Goal: Transaction & Acquisition: Purchase product/service

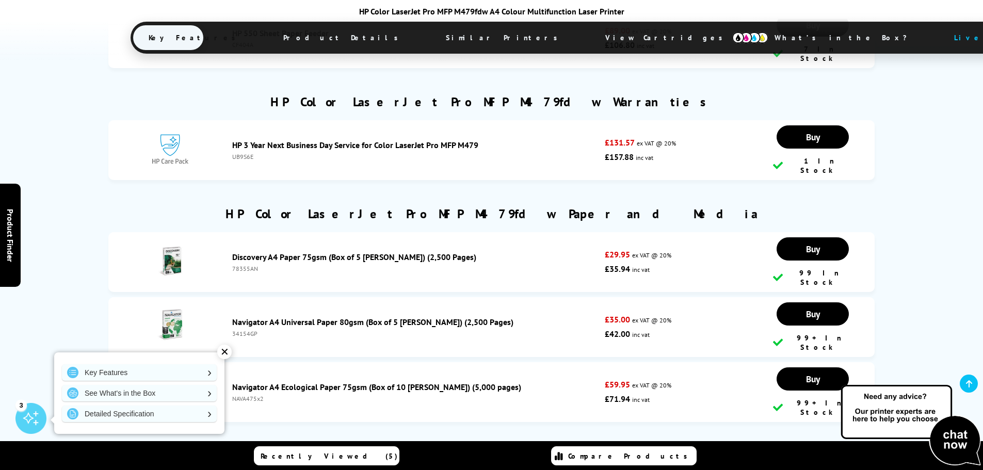
scroll to position [3767, 0]
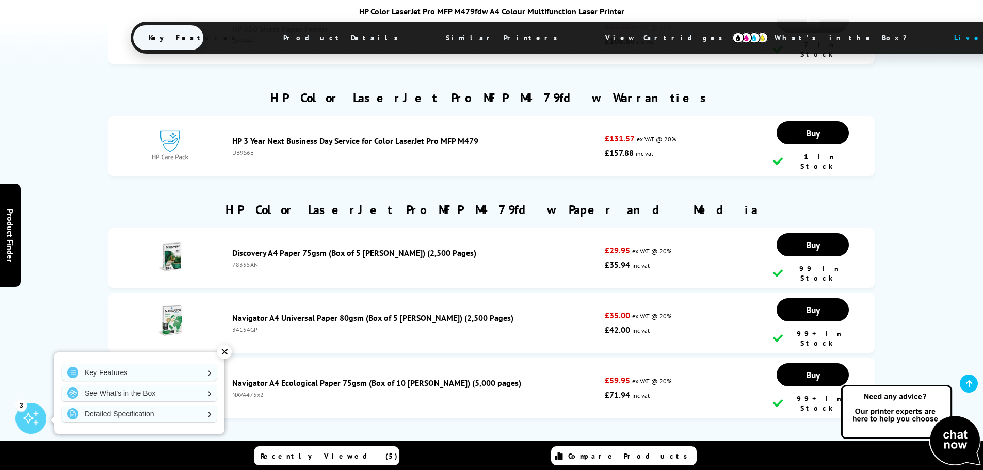
click at [223, 352] on div "✕" at bounding box center [224, 352] width 14 height 14
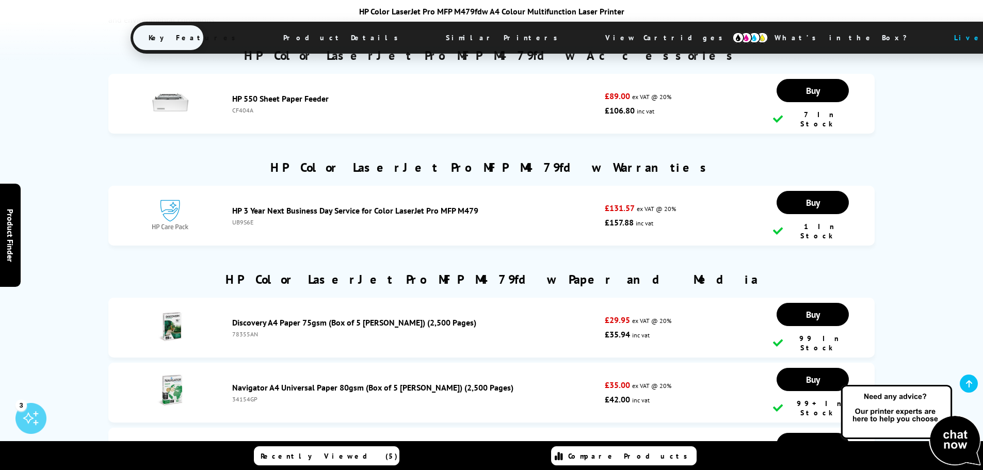
scroll to position [3716, 0]
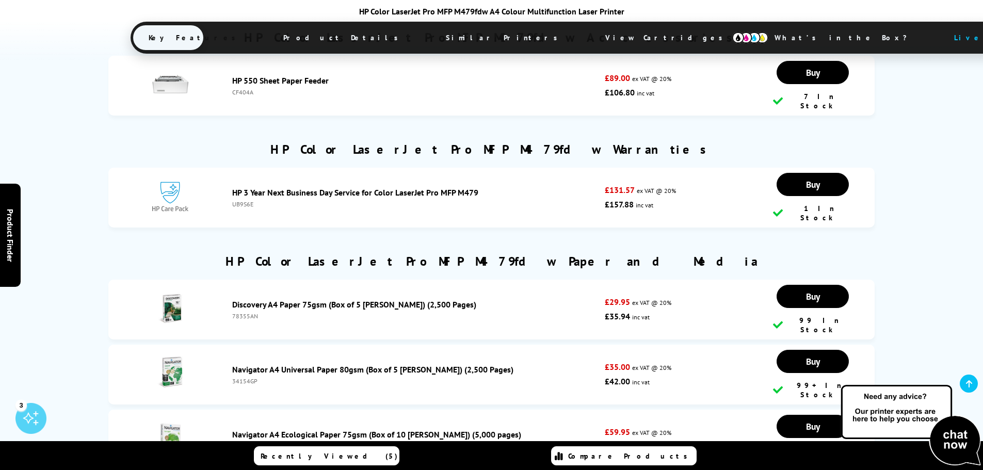
click at [957, 240] on div "100% Genuine Manufacturer Cartridges Return Unopened Cartridges Within 6 Months…" at bounding box center [491, 76] width 983 height 1669
click at [943, 201] on div "100% Genuine Manufacturer Cartridges Return Unopened Cartridges Within 6 Months…" at bounding box center [491, 76] width 983 height 1669
click at [935, 241] on div "100% Genuine Manufacturer Cartridges Return Unopened Cartridges Within 6 Months…" at bounding box center [491, 76] width 983 height 1669
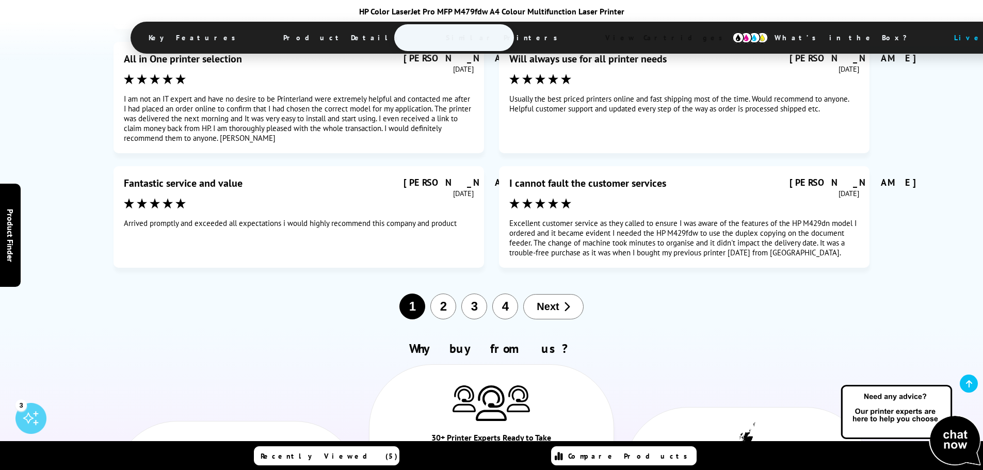
scroll to position [5824, 0]
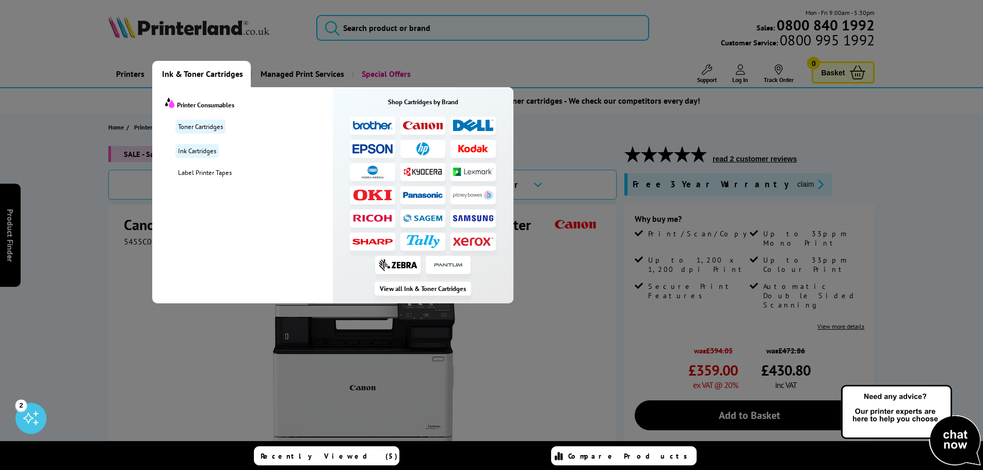
click at [416, 122] on img at bounding box center [423, 125] width 40 height 8
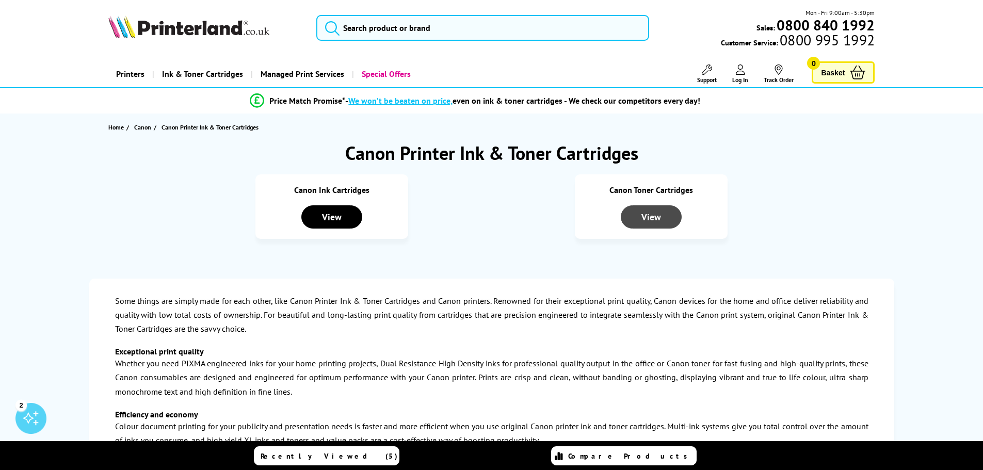
click at [667, 219] on div "View" at bounding box center [651, 216] width 61 height 23
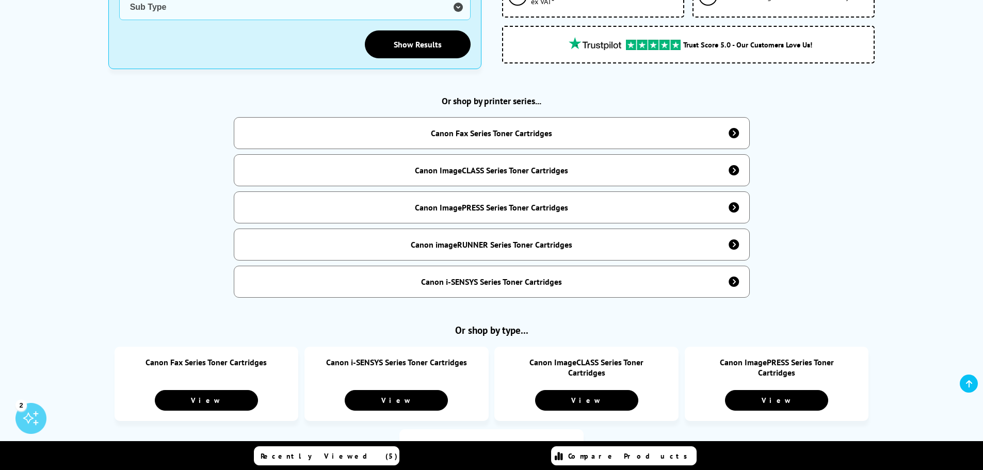
scroll to position [413, 0]
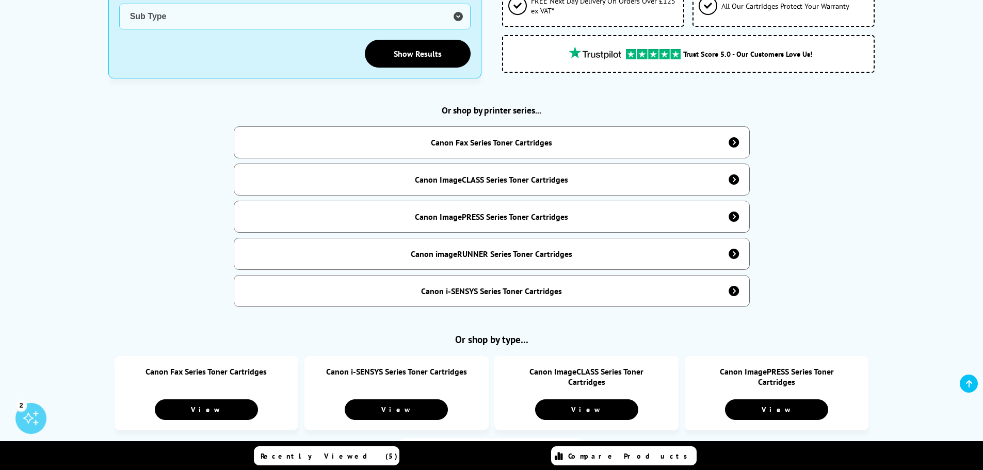
click at [577, 282] on div "Canon i-SENSYS Series Toner Cartridges" at bounding box center [492, 291] width 516 height 32
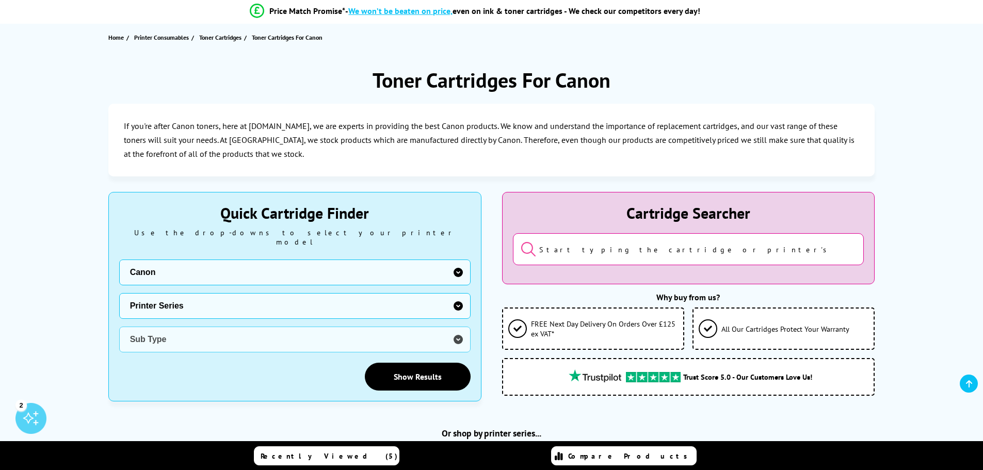
scroll to position [52, 0]
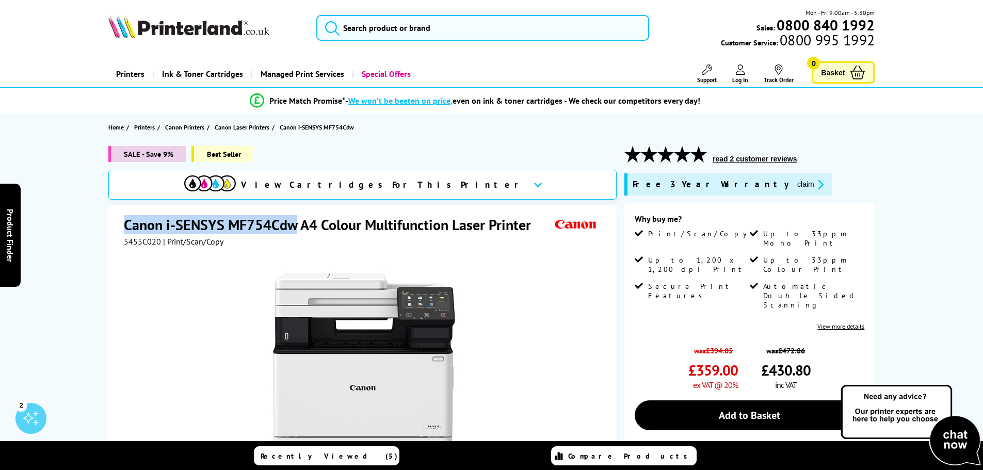
drag, startPoint x: 295, startPoint y: 225, endPoint x: 115, endPoint y: 215, distance: 180.8
click at [115, 216] on div "Canon i-SENSYS MF754Cdw A4 Colour Multifunction Laser Printer 5455C020 | Print/…" at bounding box center [362, 427] width 508 height 445
copy h1 "Canon i-SENSYS MF754Cdw"
click at [397, 30] on input "search" at bounding box center [482, 28] width 333 height 26
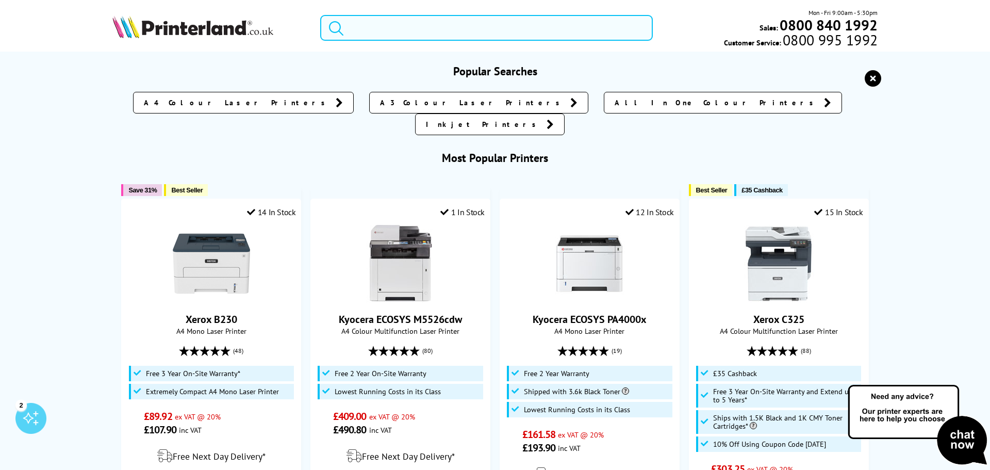
paste input "Canon i-SENSYS MF754Cdw"
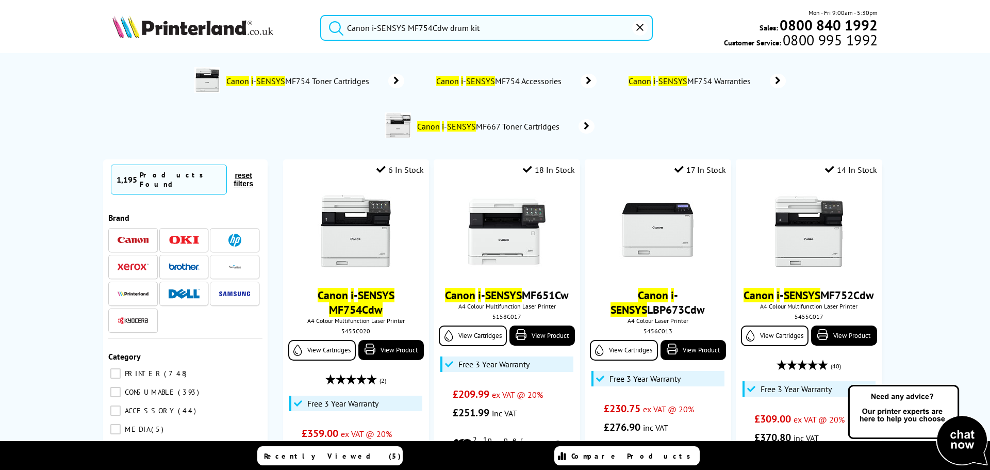
type input "Canon i-SENSYS MF754Cdw drum kit"
click at [321, 15] on button "submit" at bounding box center [334, 26] width 26 height 23
click at [579, 29] on input "Canon i-SENSYS MF754Cdw drum kit" at bounding box center [486, 28] width 333 height 26
click at [321, 15] on button "submit" at bounding box center [334, 26] width 26 height 23
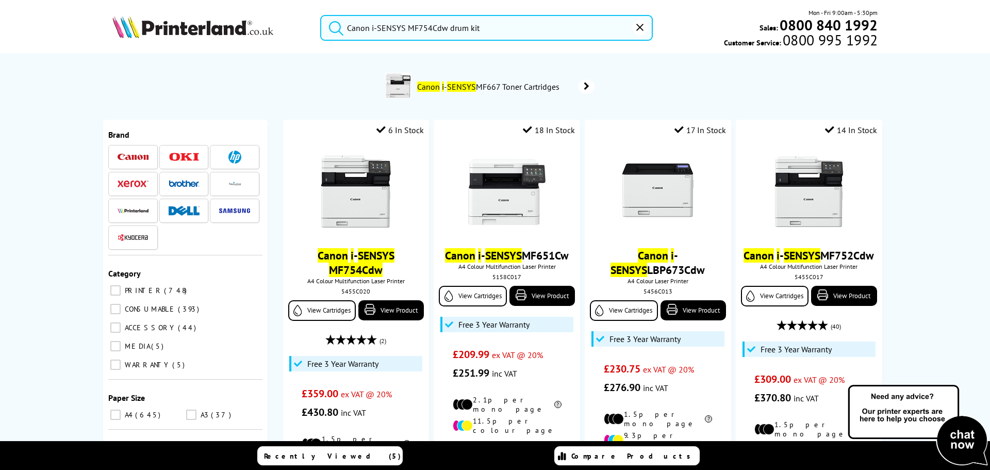
scroll to position [103, 0]
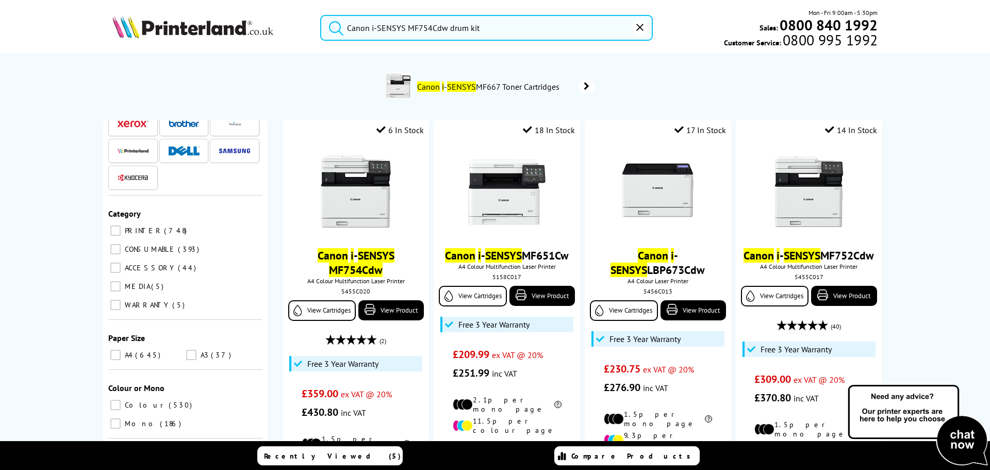
click at [131, 263] on span "ACCESSORY" at bounding box center [149, 267] width 55 height 9
click at [121, 263] on input "ACCESSORY 44" at bounding box center [115, 268] width 10 height 10
checkbox input "true"
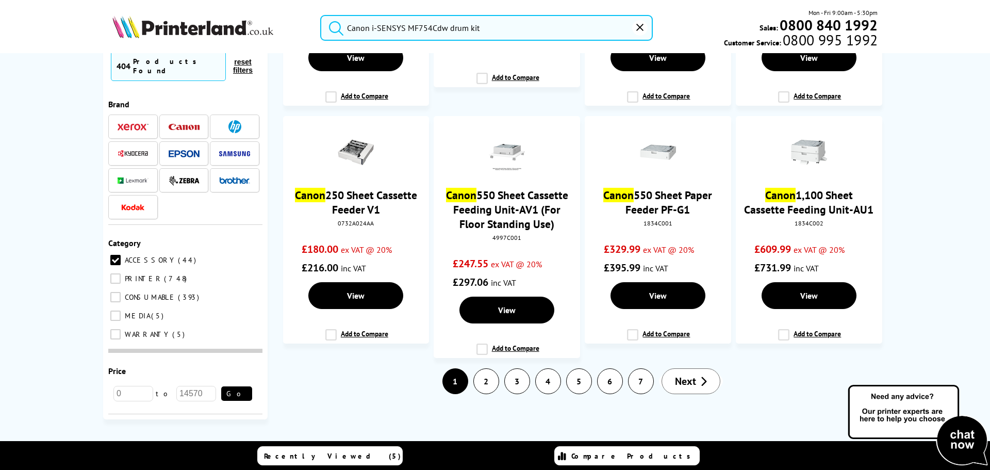
scroll to position [1038, 0]
click at [487, 380] on link "2" at bounding box center [486, 381] width 25 height 25
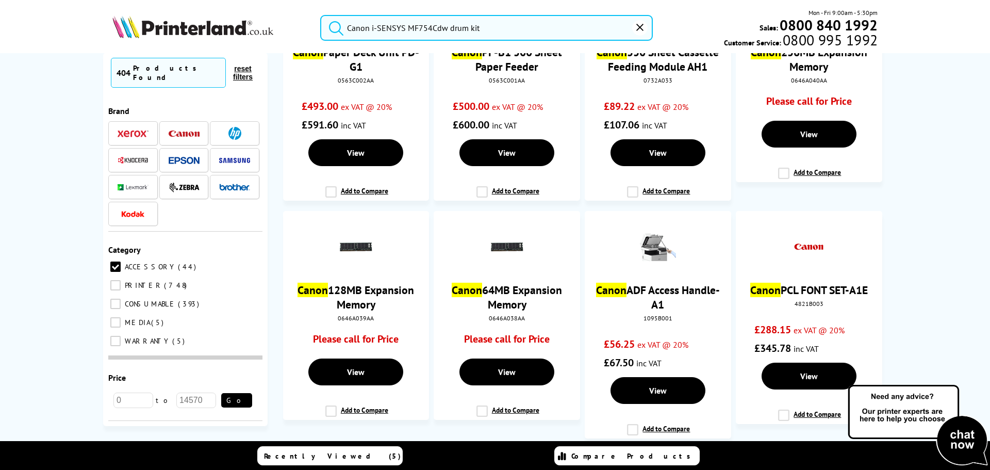
scroll to position [1009, 0]
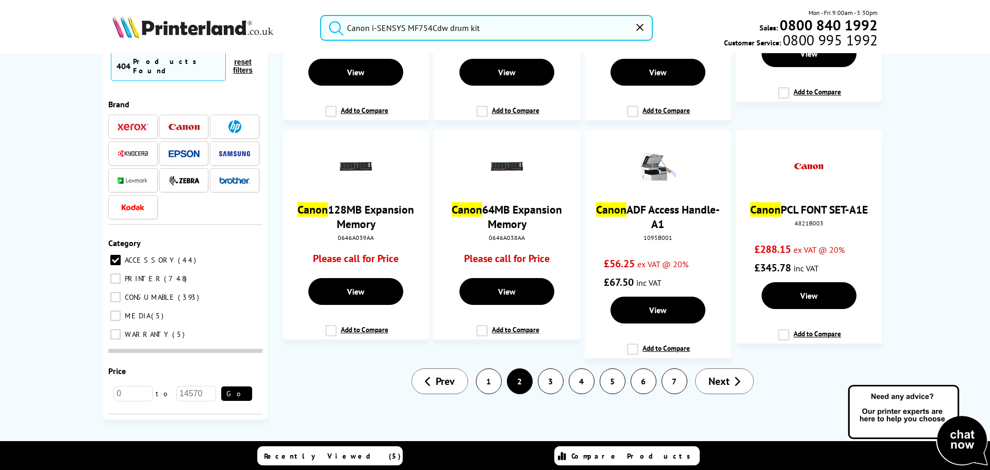
click at [550, 378] on link "3" at bounding box center [551, 381] width 25 height 25
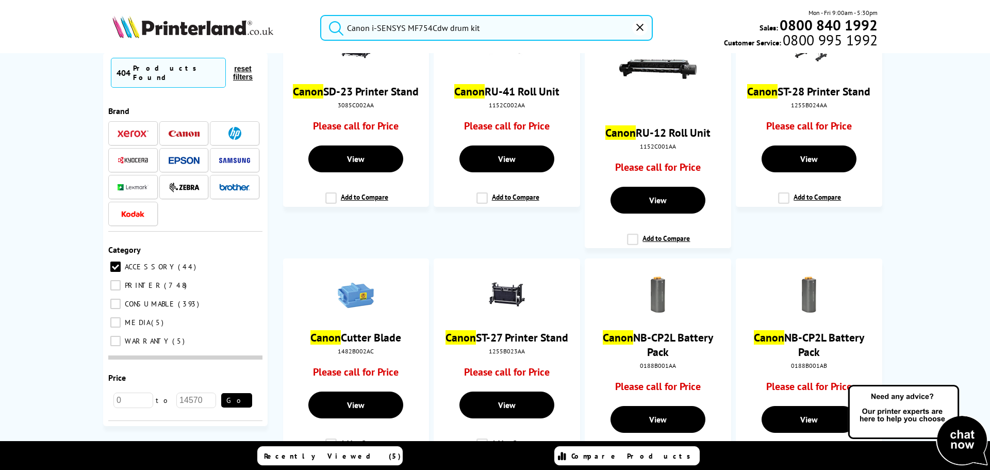
scroll to position [741, 0]
